Goal: Information Seeking & Learning: Learn about a topic

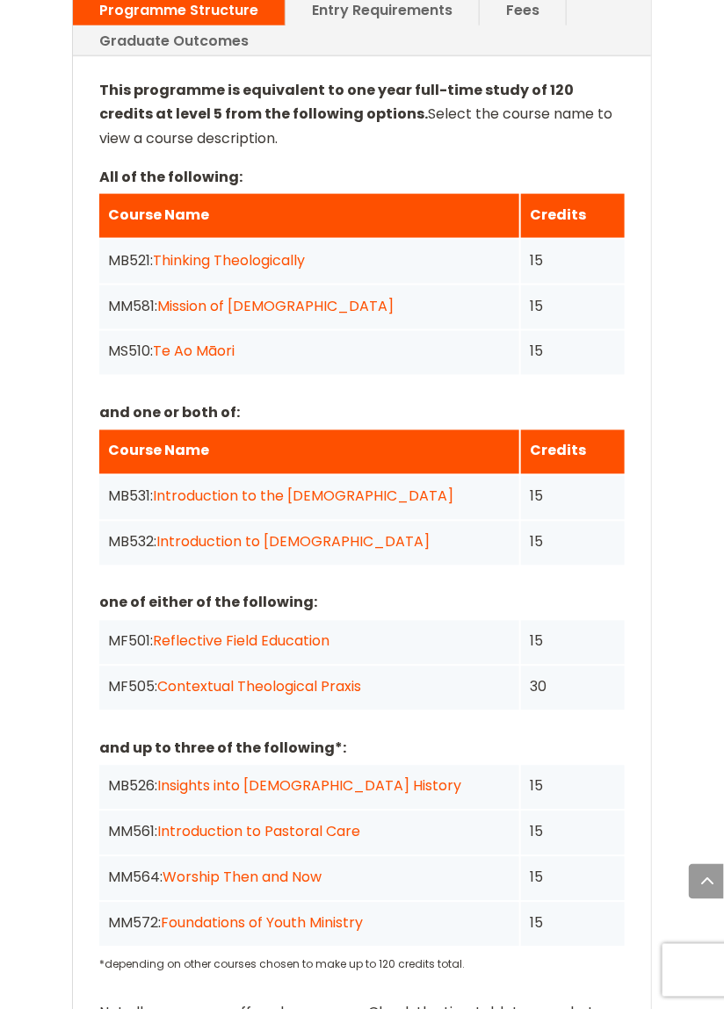
scroll to position [1985, 0]
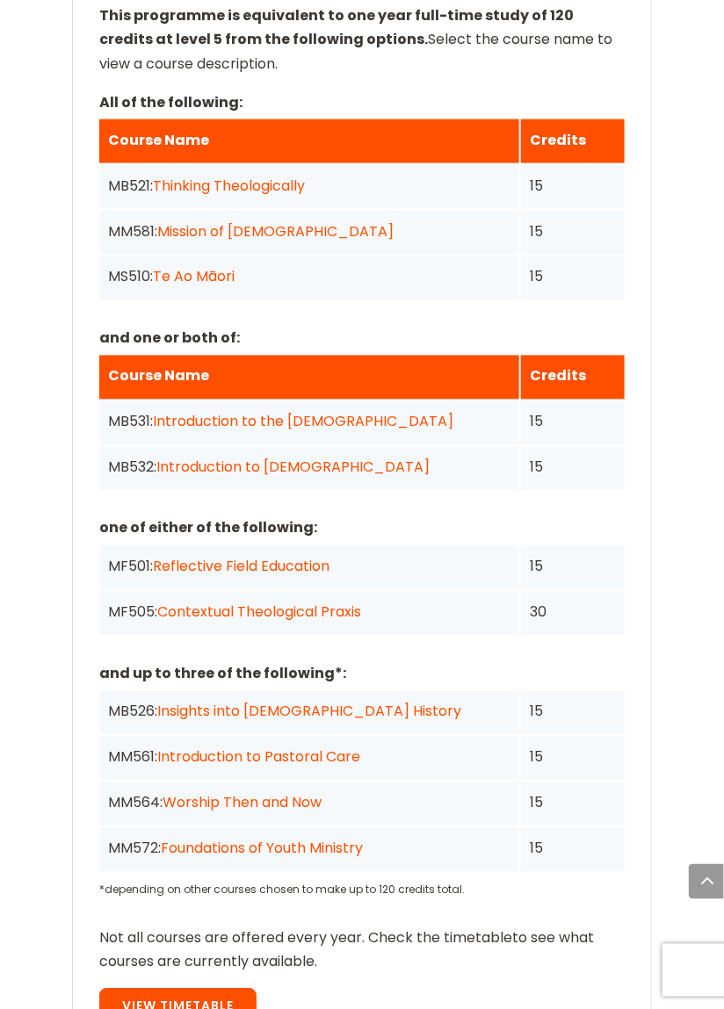
scroll to position [2070, 0]
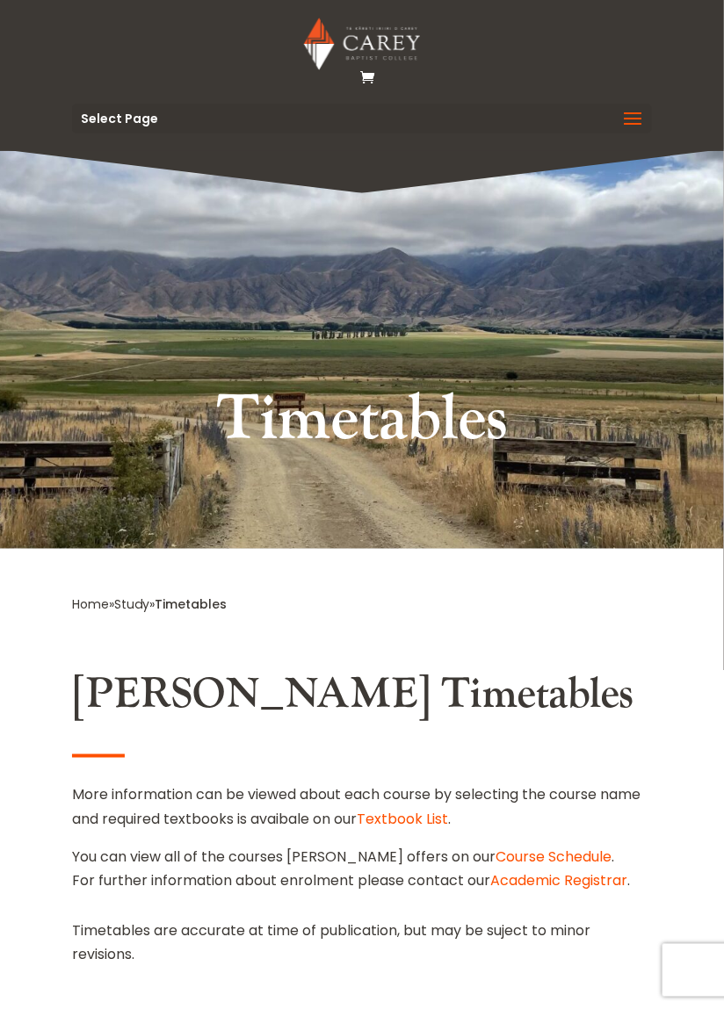
click at [131, 600] on link "Study" at bounding box center [131, 604] width 35 height 18
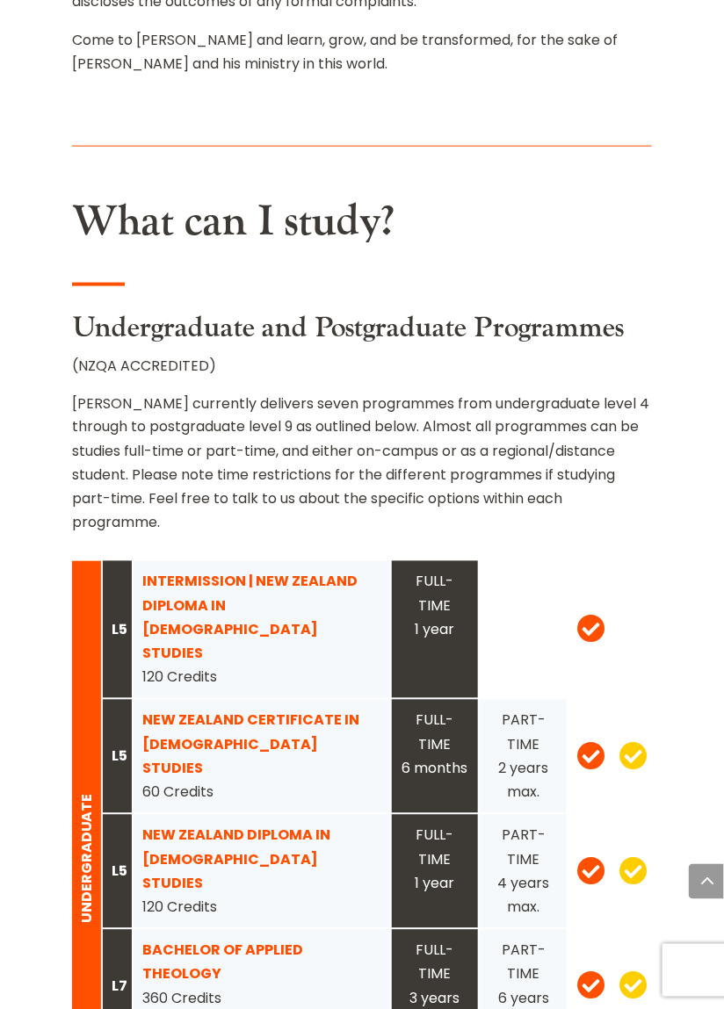
scroll to position [1890, 0]
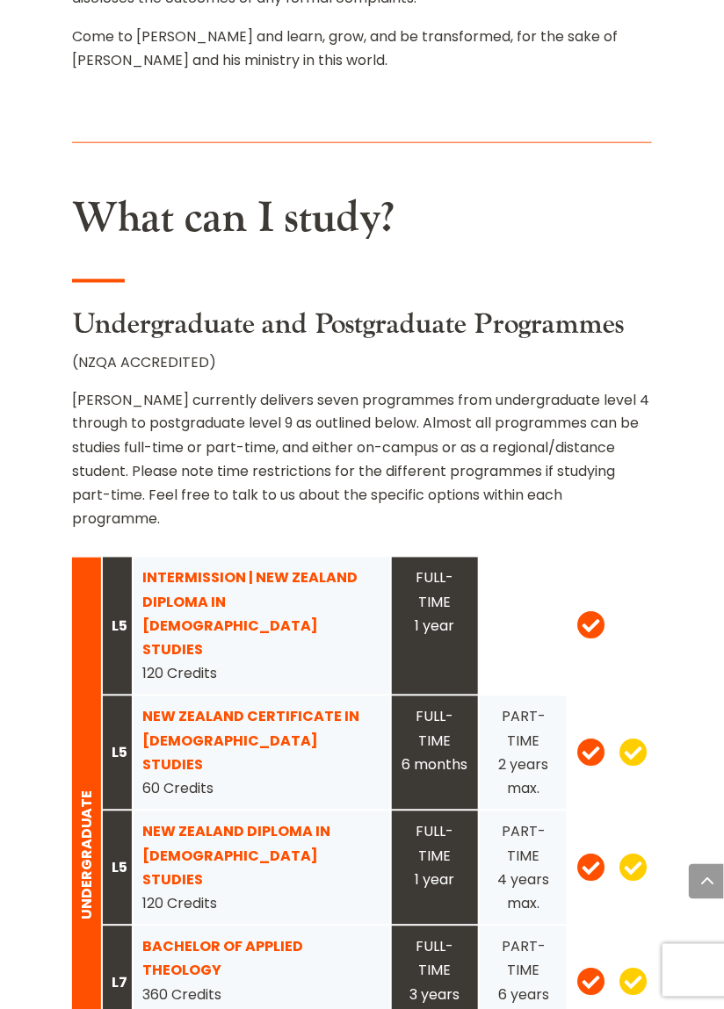
click at [200, 707] on strong "NEW ZEALAND CERTIFICATE IN CHRISTIAN STUDIES" at bounding box center [250, 741] width 217 height 68
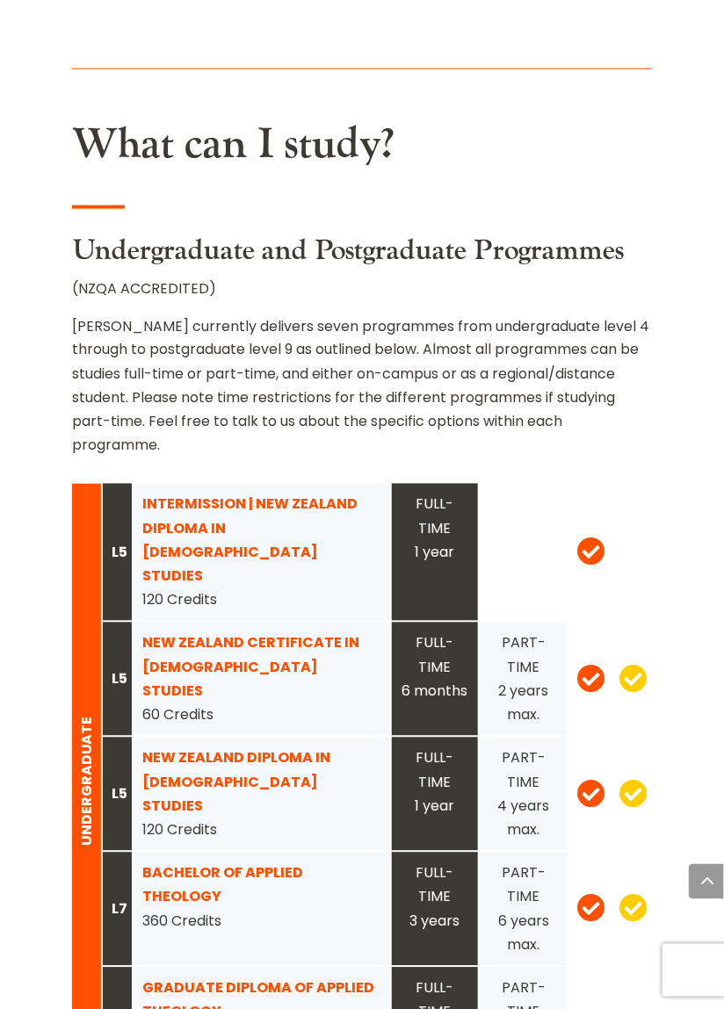
scroll to position [1974, 0]
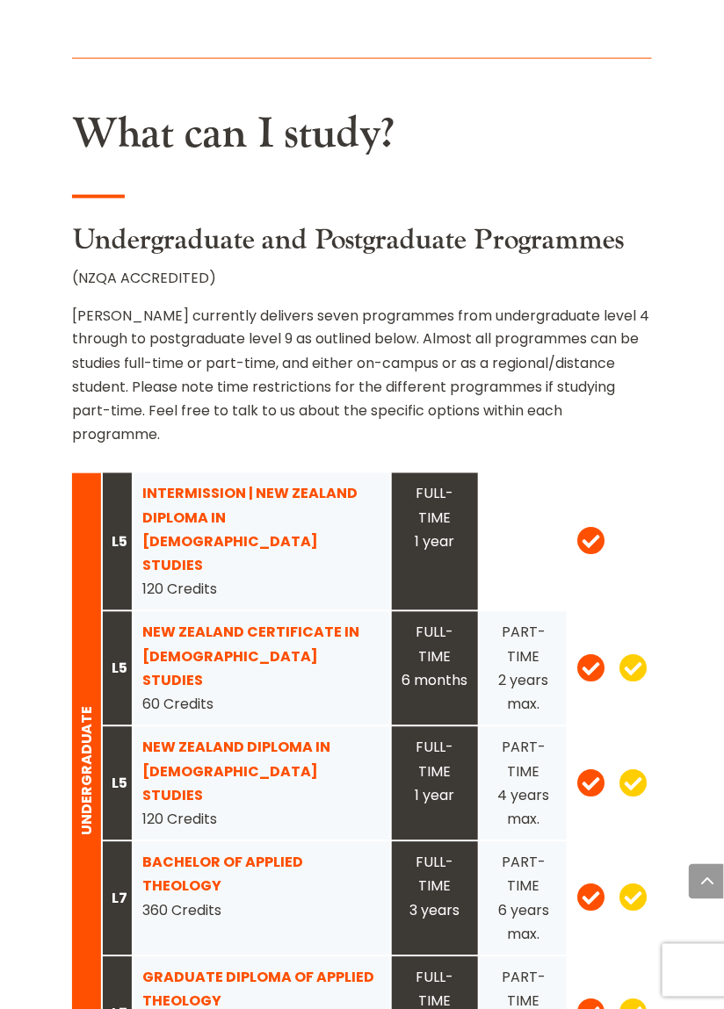
click at [521, 621] on div "PART-TIME 2 years max." at bounding box center [522, 669] width 69 height 96
click at [515, 621] on div "PART-TIME 2 years max." at bounding box center [522, 669] width 69 height 96
click at [522, 621] on div "PART-TIME 2 years max." at bounding box center [522, 669] width 69 height 96
click at [598, 652] on span at bounding box center [591, 667] width 28 height 30
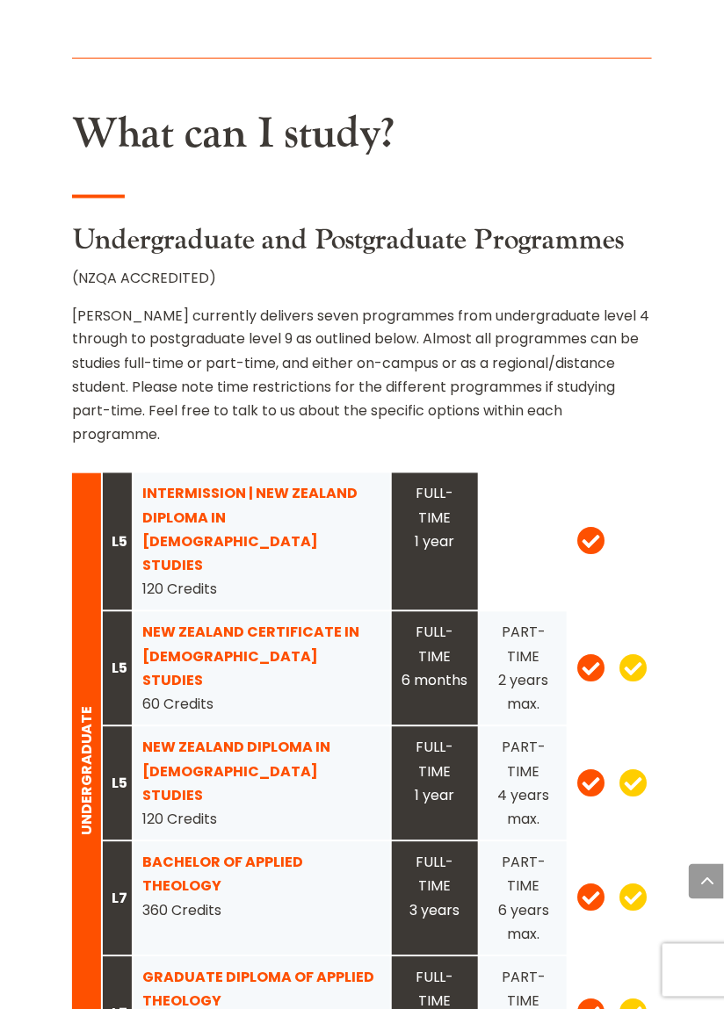
click at [214, 623] on strong "NEW ZEALAND CERTIFICATE IN CHRISTIAN STUDIES" at bounding box center [250, 657] width 217 height 68
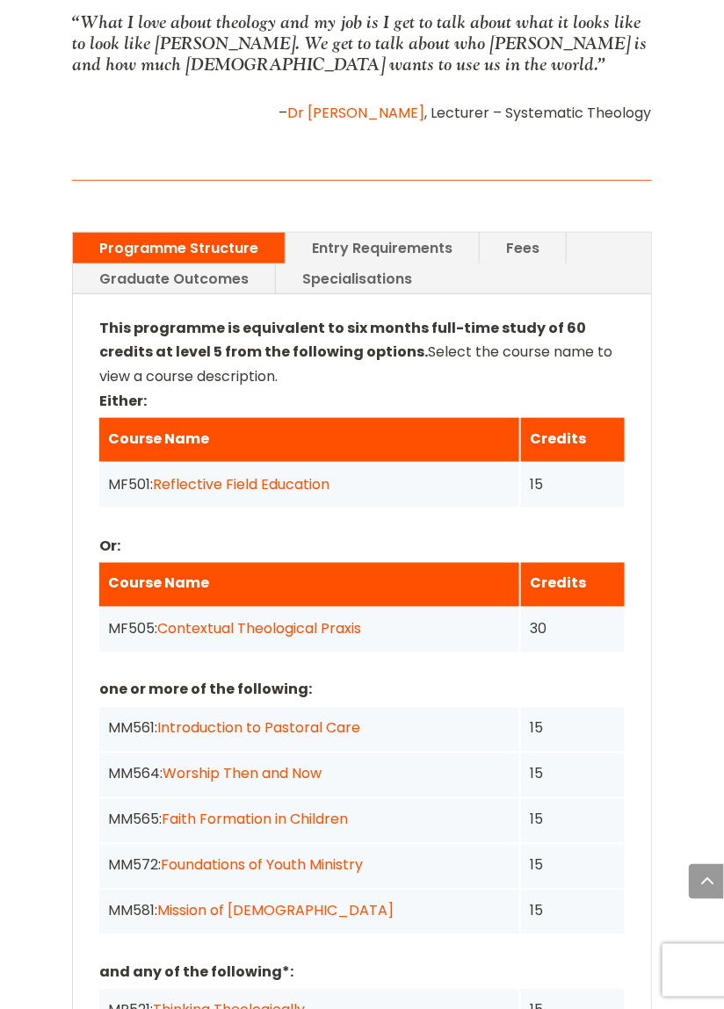
scroll to position [1739, 0]
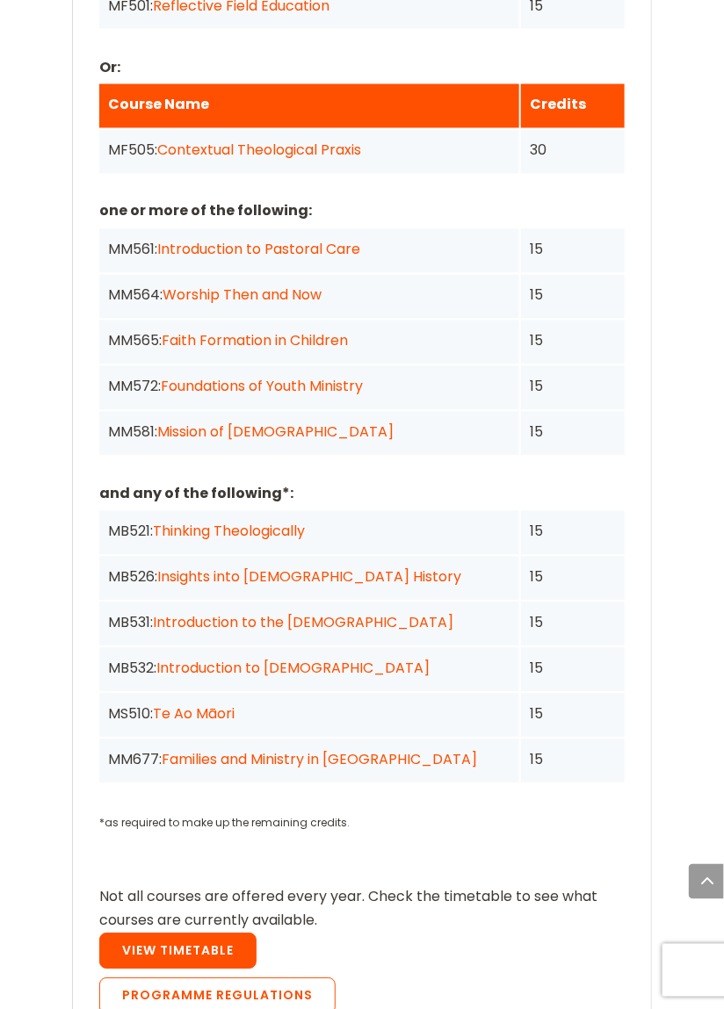
click at [168, 933] on link "View Timetable" at bounding box center [177, 951] width 157 height 37
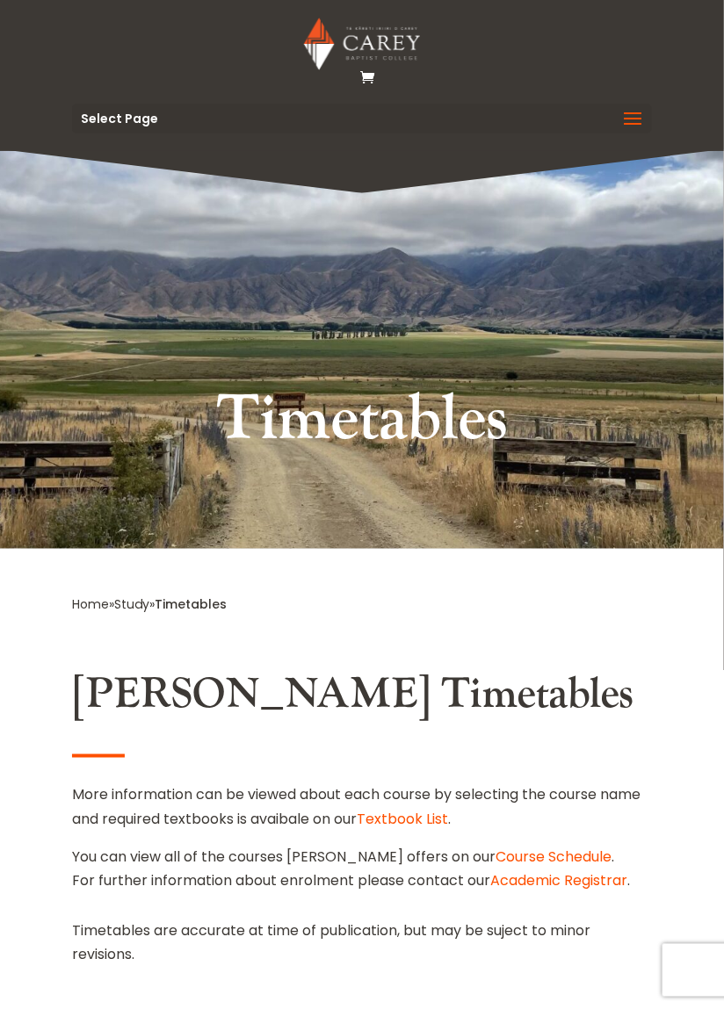
click at [623, 117] on span at bounding box center [633, 129] width 28 height 49
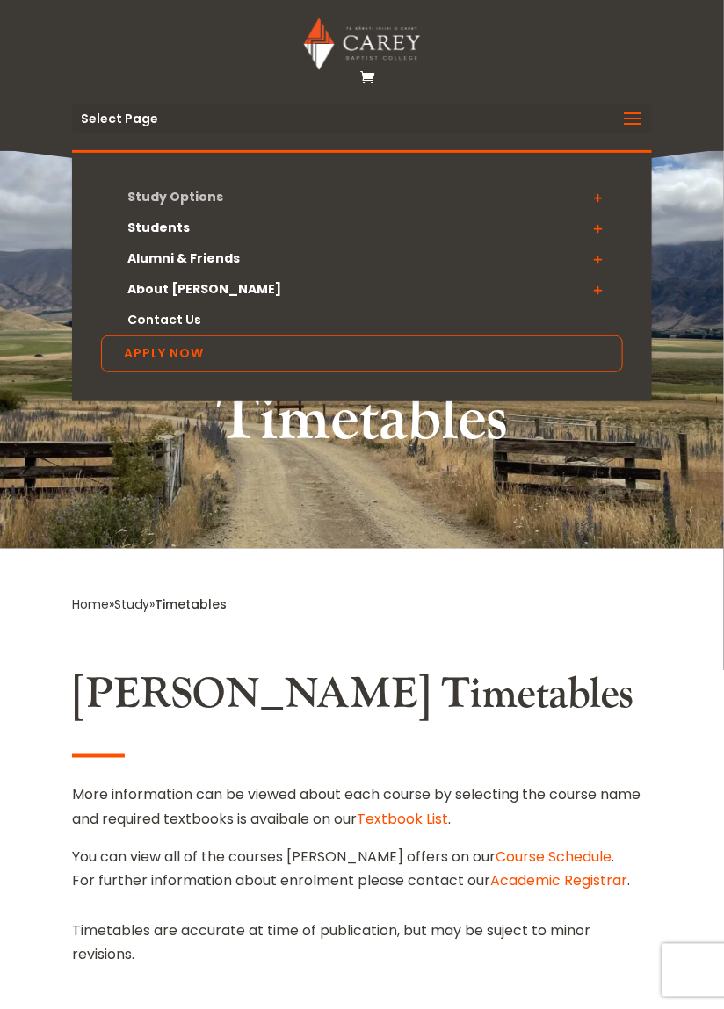
click at [168, 194] on link "Study Options" at bounding box center [361, 197] width 521 height 31
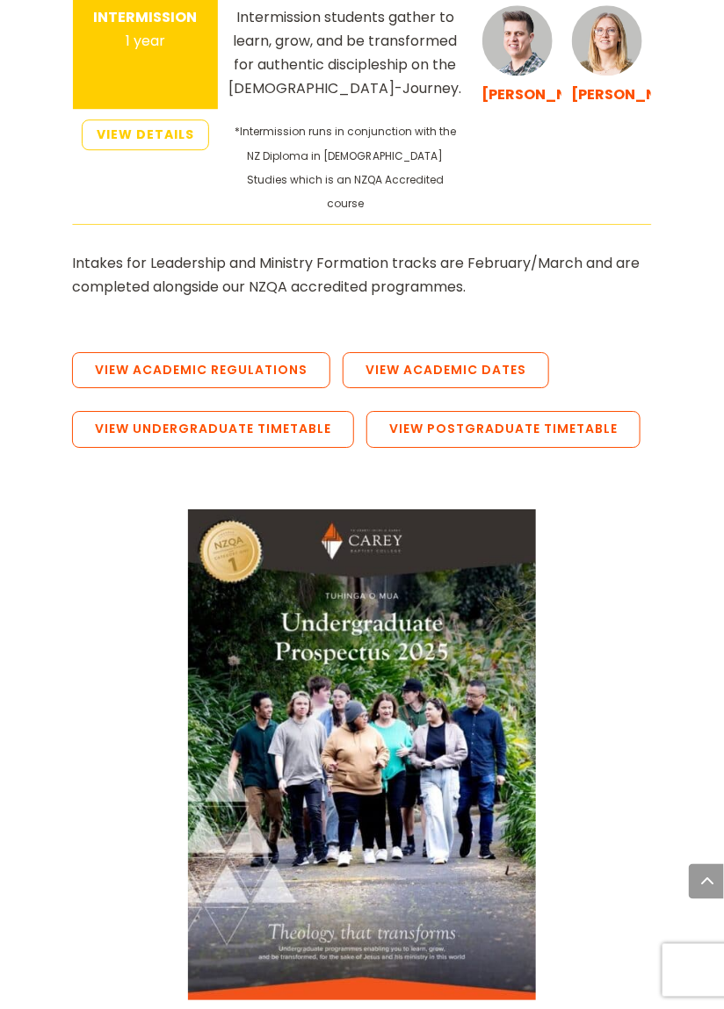
scroll to position [4206, 0]
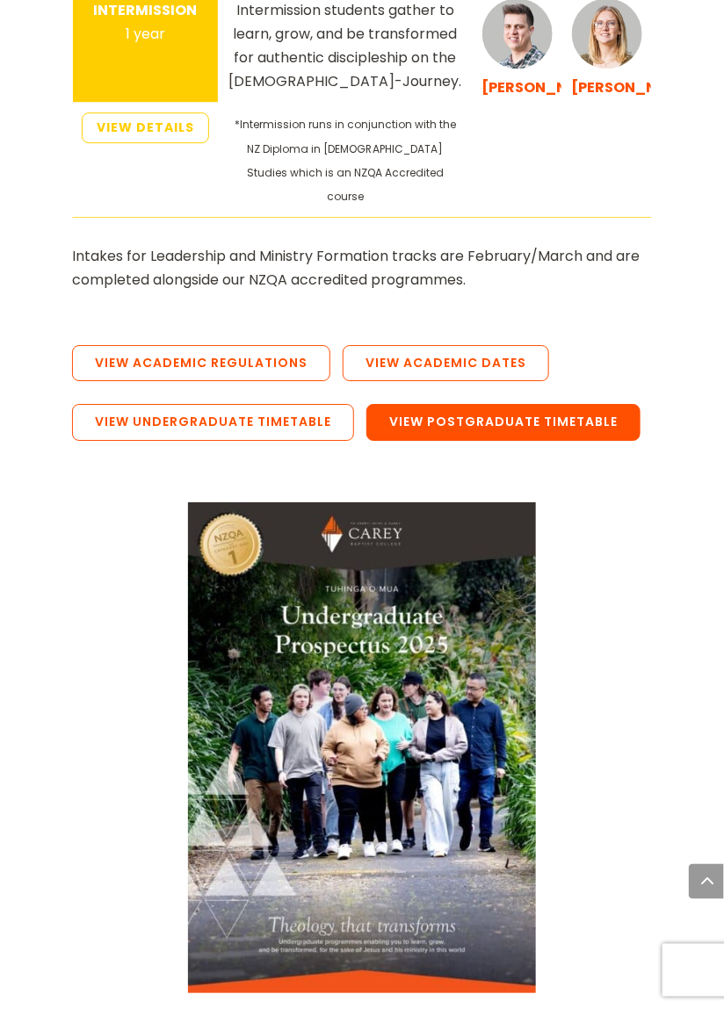
click at [468, 404] on link "View Postgraduate Timetable" at bounding box center [503, 422] width 274 height 37
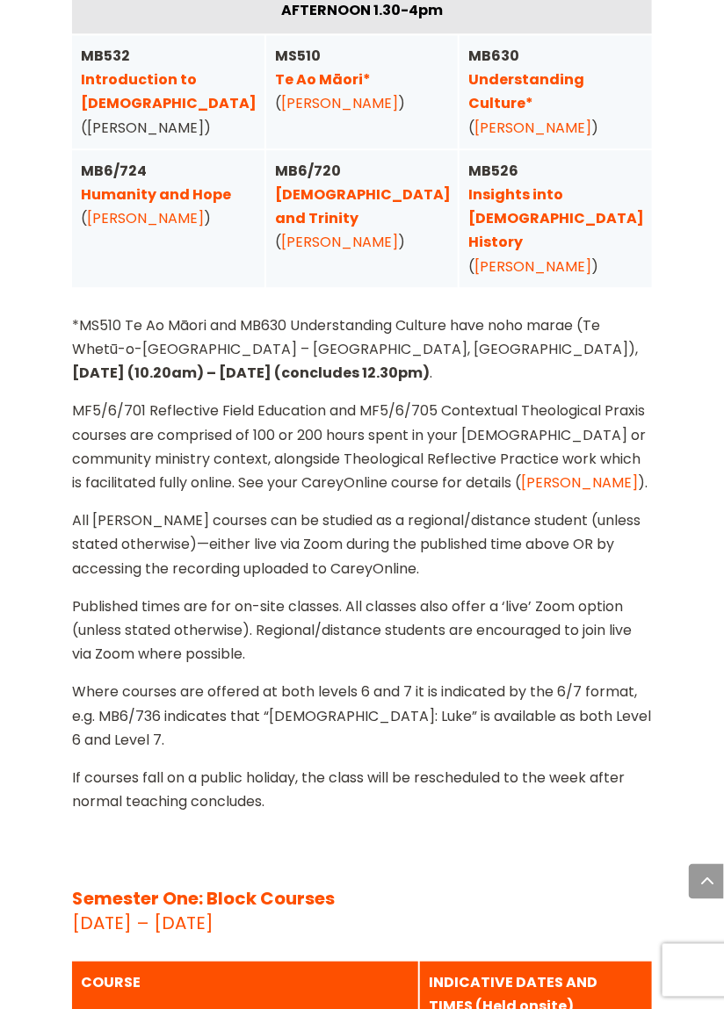
scroll to position [5332, 0]
